Goal: Task Accomplishment & Management: Manage account settings

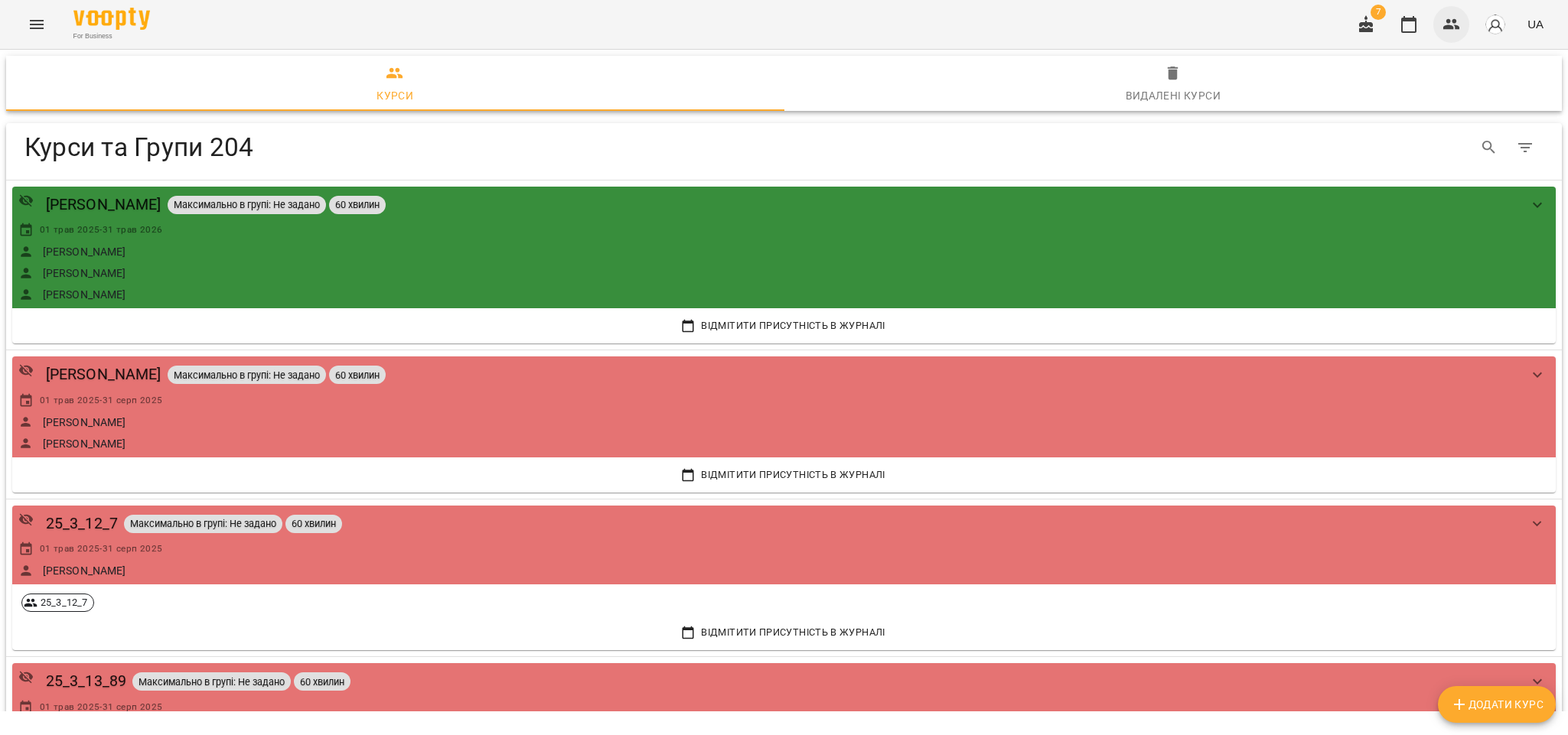
click at [1458, 29] on icon "button" at bounding box center [1451, 24] width 17 height 11
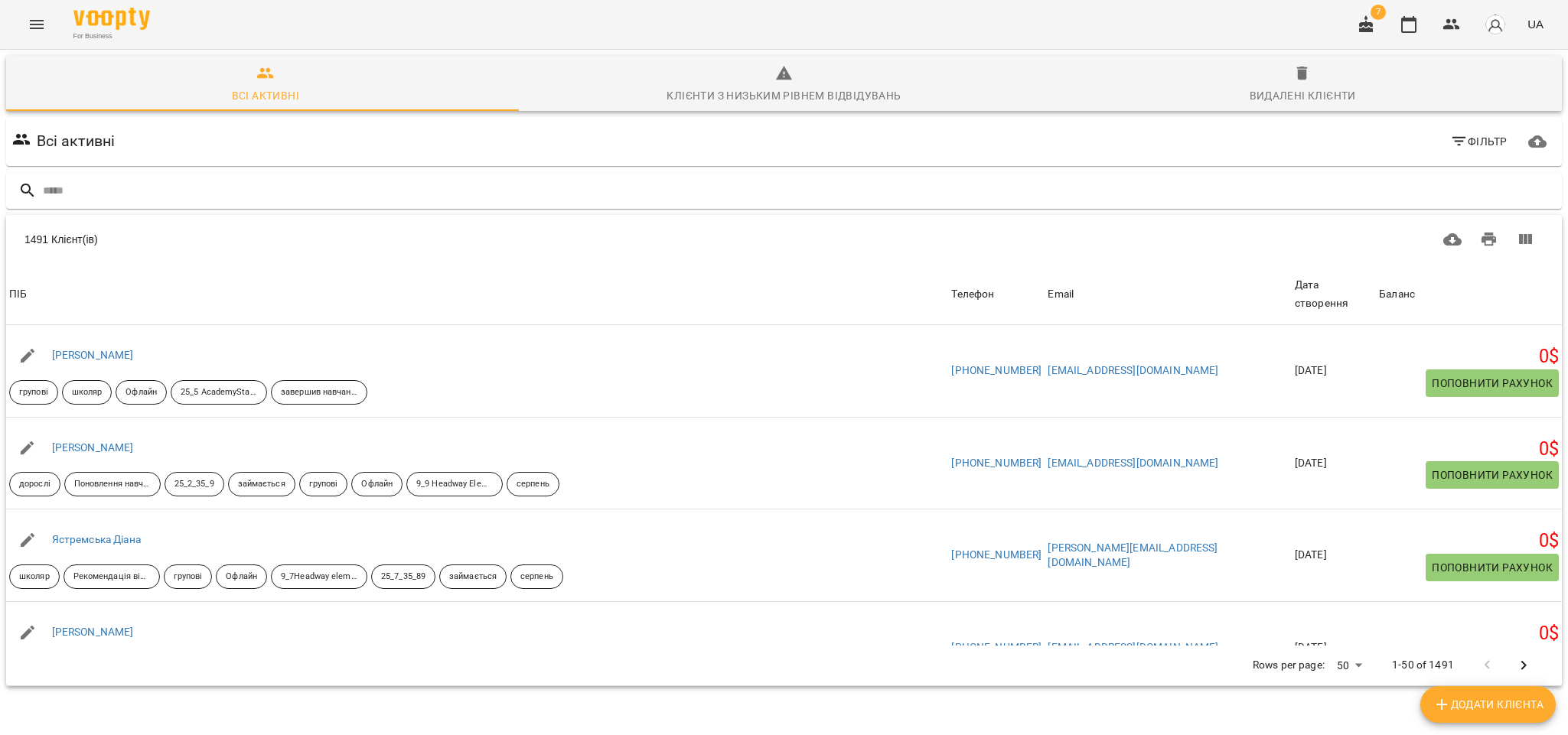
click at [156, 194] on input "text" at bounding box center [799, 191] width 1513 height 25
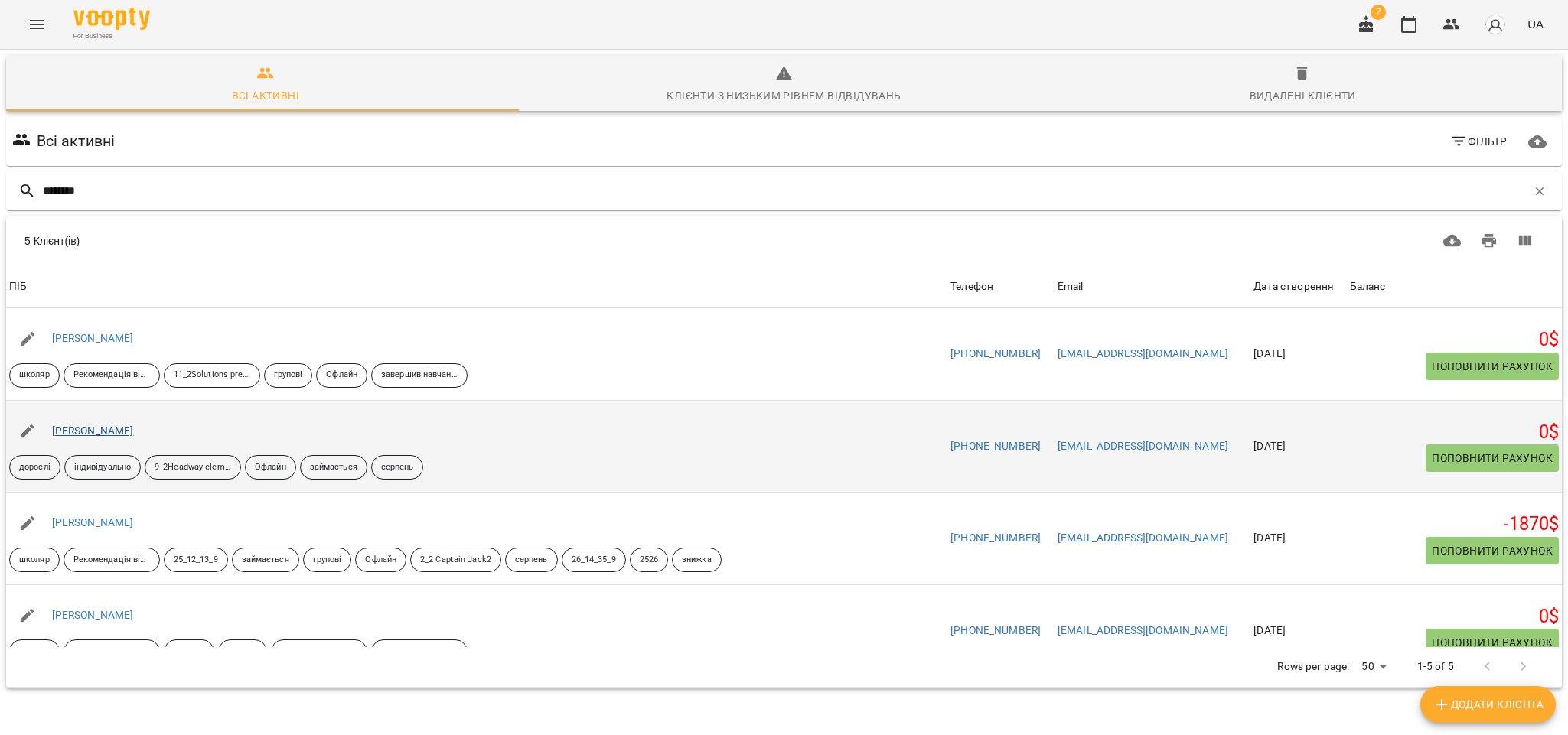
type input "********"
click at [129, 436] on link "[PERSON_NAME]" at bounding box center [93, 430] width 81 height 12
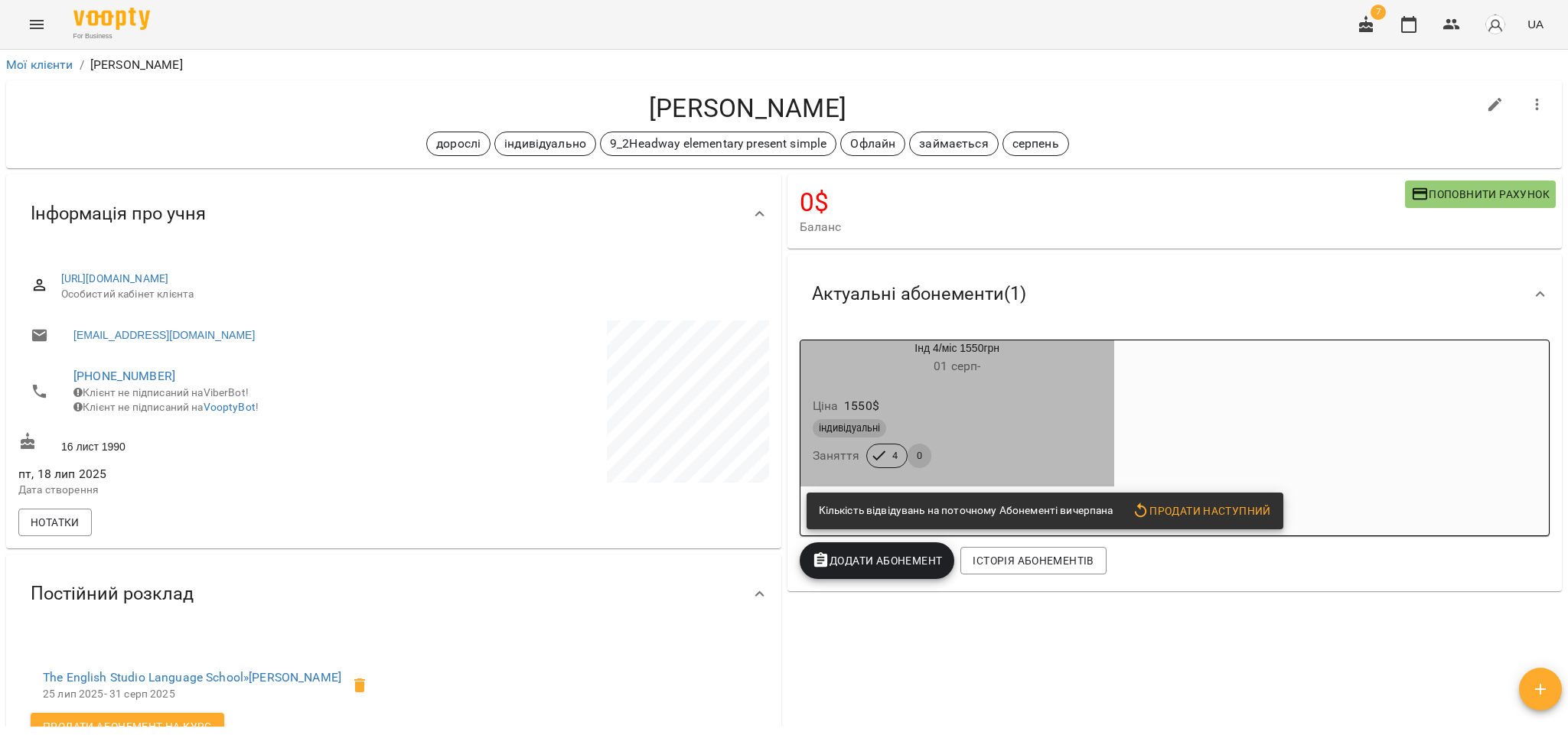
click at [967, 422] on div "індивідуальні" at bounding box center [957, 428] width 289 height 19
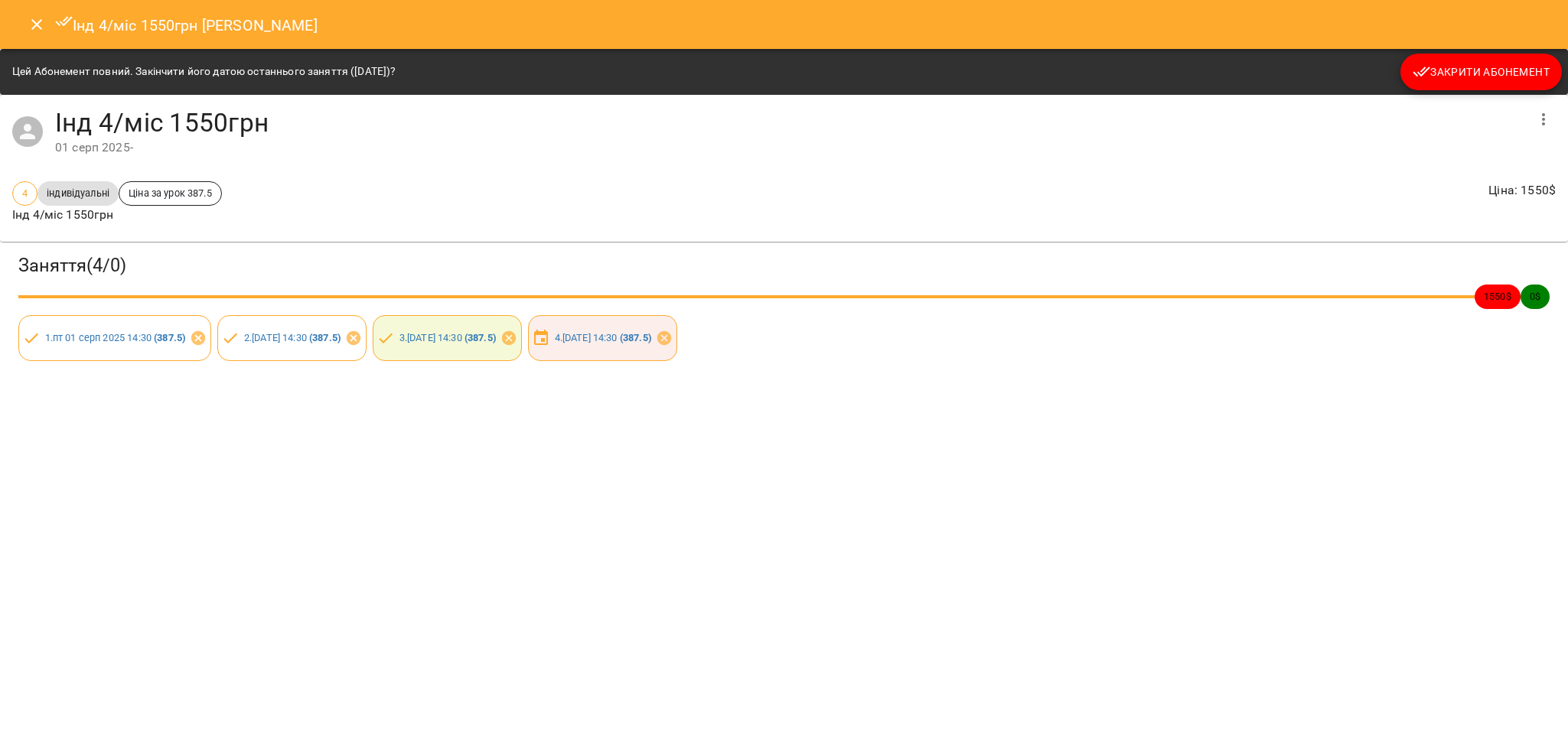
click at [1305, 570] on div "Інд 4/міс 1550грн [PERSON_NAME] повний. Закінчити його датою останнього заняття…" at bounding box center [784, 368] width 1568 height 735
click at [34, 20] on icon "Close" at bounding box center [37, 24] width 19 height 19
